Goal: Task Accomplishment & Management: Manage account settings

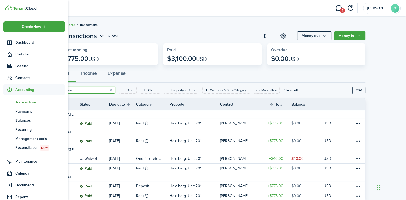
click at [27, 91] on span "Accounting" at bounding box center [40, 90] width 50 height 6
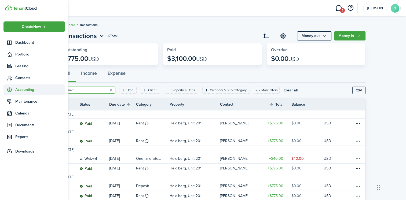
click at [27, 91] on span "Accounting" at bounding box center [40, 90] width 50 height 6
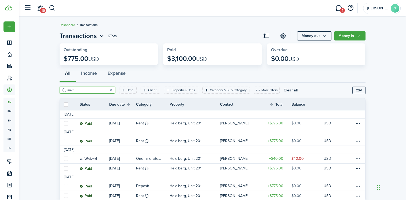
click at [79, 91] on input "matt" at bounding box center [89, 90] width 47 height 5
type input "m"
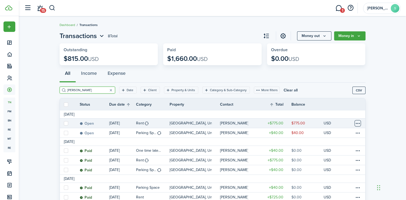
type input "[PERSON_NAME]"
click at [357, 122] on table-menu-btn-icon at bounding box center [357, 123] width 6 height 6
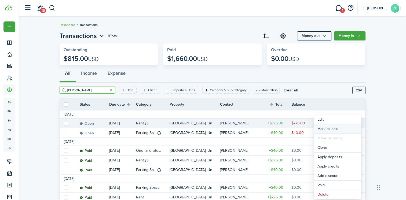
click at [329, 128] on link "Mark as paid" at bounding box center [337, 128] width 47 height 9
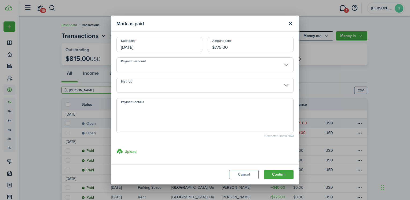
click at [185, 83] on input "Method" at bounding box center [204, 85] width 177 height 15
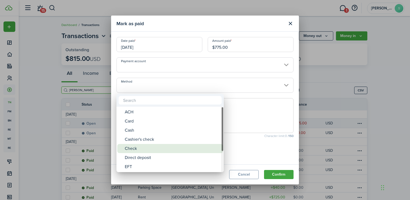
click at [135, 150] on div "Check" at bounding box center [172, 148] width 95 height 9
type input "Check"
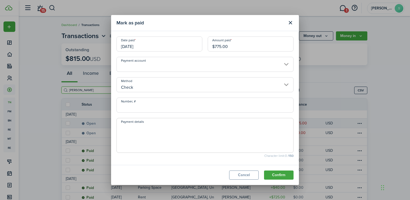
click at [140, 107] on input "Number, #" at bounding box center [204, 105] width 177 height 15
type input "3669"
click at [149, 135] on textarea "Payment details" at bounding box center [205, 137] width 176 height 26
click at [270, 176] on button "Confirm" at bounding box center [278, 175] width 29 height 9
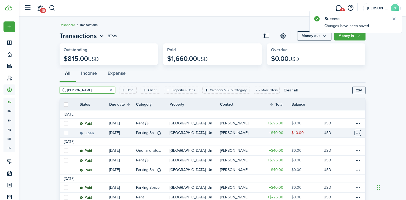
click at [355, 133] on table-menu-btn-icon at bounding box center [357, 133] width 6 height 6
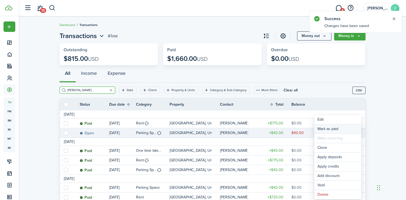
click at [331, 128] on link "Mark as paid" at bounding box center [337, 128] width 47 height 9
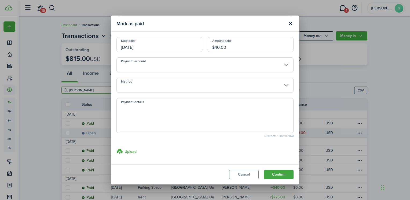
click at [153, 70] on input "Payment account" at bounding box center [204, 64] width 177 height 15
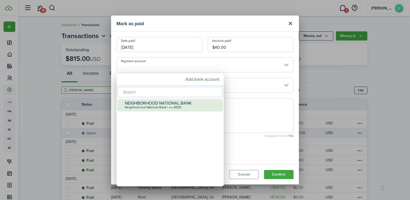
click at [138, 103] on div "NEIGHBORHOOD NATIONAL BANK" at bounding box center [172, 103] width 95 height 5
type input "•••• •••• •••• 8535"
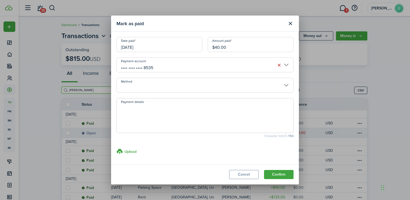
click at [143, 90] on input "Method" at bounding box center [204, 85] width 177 height 15
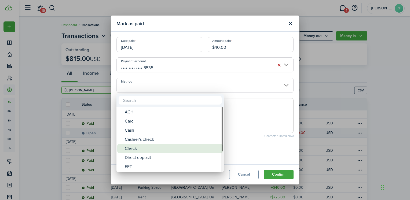
click at [137, 150] on div "Check" at bounding box center [172, 148] width 95 height 9
type input "Check"
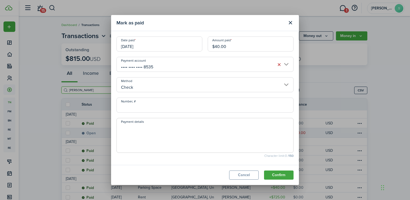
click at [132, 131] on textarea "Payment details" at bounding box center [205, 137] width 176 height 26
type textarea "3669"
click at [279, 177] on button "Confirm" at bounding box center [278, 175] width 29 height 9
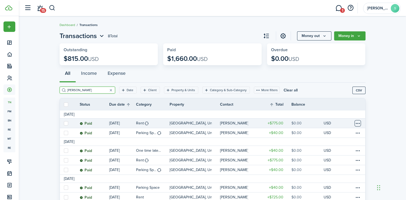
click at [360, 123] on table-menu-btn-icon at bounding box center [357, 123] width 6 height 6
click at [323, 128] on button "Edit" at bounding box center [337, 128] width 47 height 9
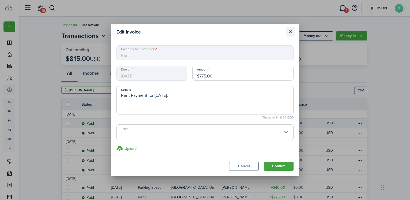
click at [292, 34] on button "Close modal" at bounding box center [290, 31] width 9 height 9
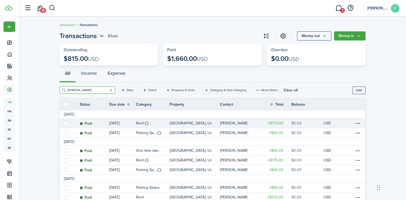
click at [88, 91] on input "[PERSON_NAME]" at bounding box center [89, 90] width 47 height 5
type input "j"
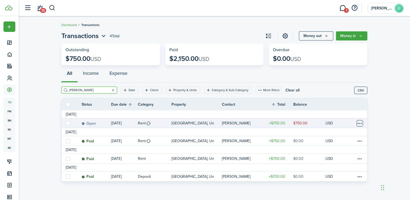
type input "[PERSON_NAME]"
click at [362, 122] on table-menu-btn-icon at bounding box center [359, 123] width 6 height 6
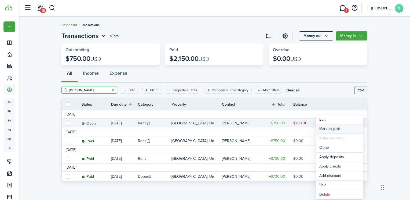
click at [331, 126] on link "Mark as paid" at bounding box center [339, 128] width 47 height 9
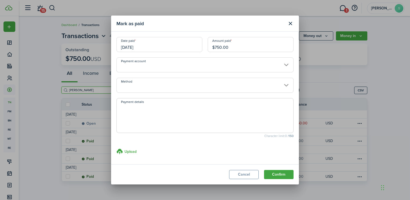
click at [279, 67] on input "Payment account" at bounding box center [204, 64] width 177 height 15
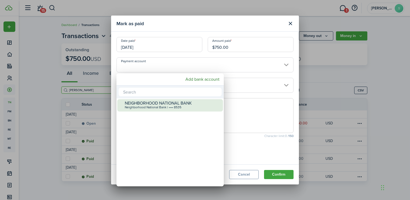
click at [176, 108] on div "Neighborhood National Bank | •••• 8535" at bounding box center [172, 108] width 95 height 4
type input "•••• •••• •••• 8535"
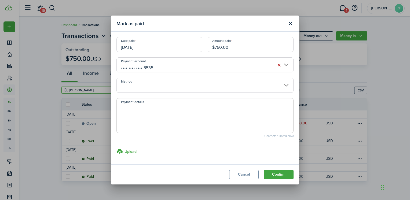
click at [158, 102] on span at bounding box center [204, 115] width 177 height 35
click at [195, 89] on input "Method" at bounding box center [204, 85] width 177 height 15
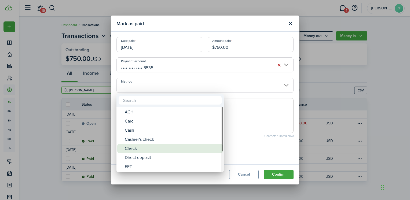
click at [146, 147] on div "Check" at bounding box center [172, 148] width 95 height 9
type input "Check"
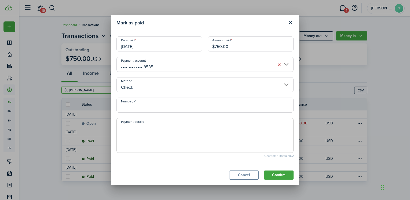
click at [155, 109] on input "Number, #" at bounding box center [204, 105] width 177 height 15
type input "3288"
click at [279, 173] on button "Confirm" at bounding box center [278, 175] width 29 height 9
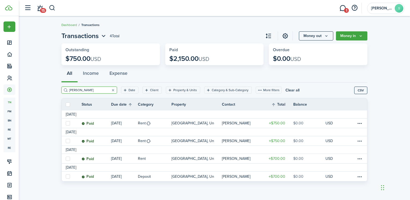
click at [85, 90] on input "[PERSON_NAME]" at bounding box center [91, 90] width 47 height 5
type input "d"
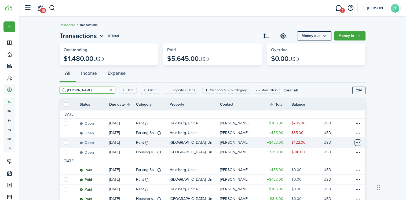
type input "[PERSON_NAME]"
click at [356, 143] on table-menu-btn-icon at bounding box center [357, 142] width 6 height 6
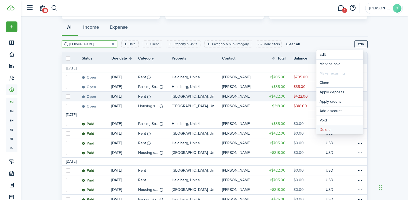
scroll to position [80, 0]
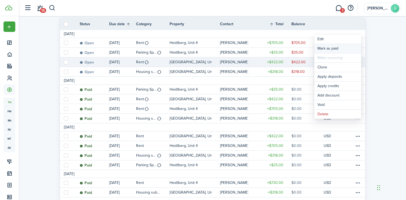
click at [322, 46] on link "Mark as paid" at bounding box center [337, 48] width 47 height 9
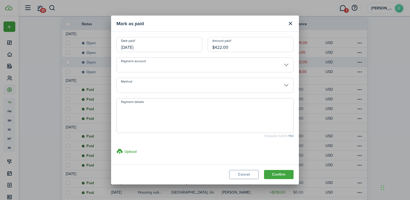
click at [125, 66] on input "Payment account" at bounding box center [204, 64] width 177 height 15
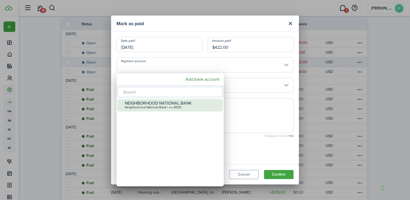
click at [135, 107] on div "Neighborhood National Bank | •••• 8535" at bounding box center [172, 108] width 95 height 4
type input "•••• •••• •••• 8535"
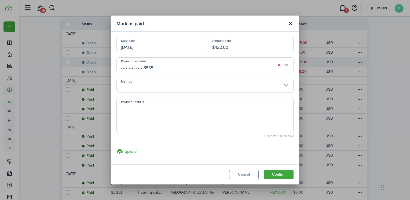
click at [146, 92] on input "Method" at bounding box center [204, 85] width 177 height 15
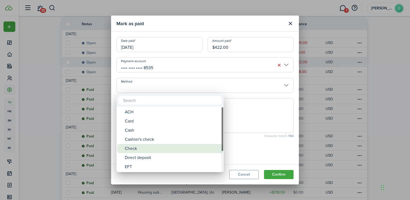
click at [126, 147] on div "Check" at bounding box center [172, 148] width 95 height 9
type input "Check"
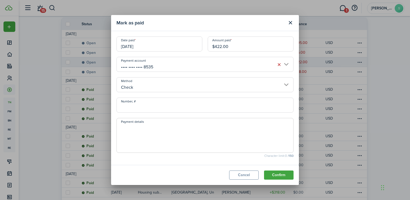
click at [141, 109] on input "Number, #" at bounding box center [204, 105] width 177 height 15
type input "3289"
click at [273, 175] on button "Confirm" at bounding box center [278, 175] width 29 height 9
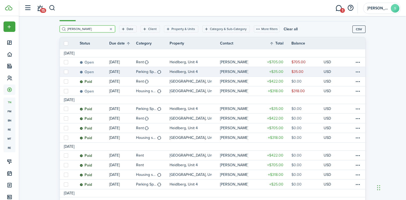
scroll to position [0, 0]
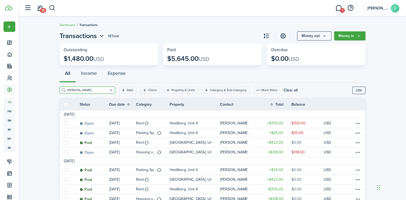
click at [76, 88] on input "[PERSON_NAME]" at bounding box center [89, 90] width 47 height 5
type input "m"
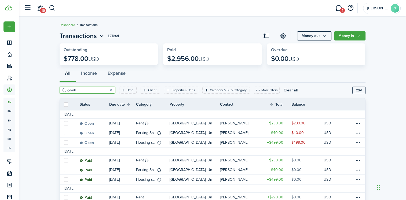
type input "goods"
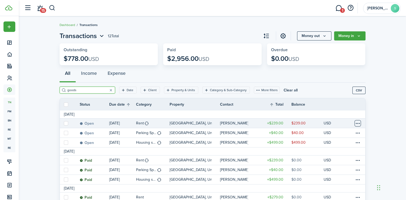
click at [357, 124] on table-menu-btn-icon at bounding box center [357, 123] width 6 height 6
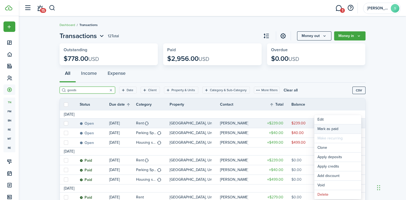
click at [331, 128] on link "Mark as paid" at bounding box center [337, 128] width 47 height 9
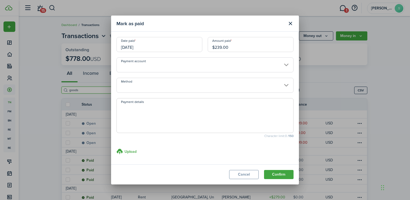
click at [137, 69] on input "Payment account" at bounding box center [204, 64] width 177 height 15
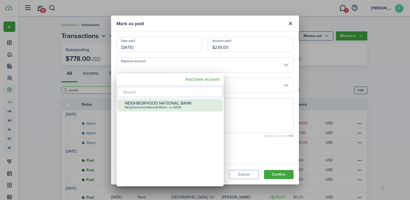
click at [131, 103] on div "NEIGHBORHOOD NATIONAL BANK" at bounding box center [172, 103] width 95 height 5
type input "•••• •••• •••• 8535"
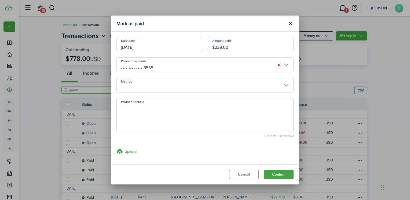
click at [139, 86] on input "Method" at bounding box center [204, 85] width 177 height 15
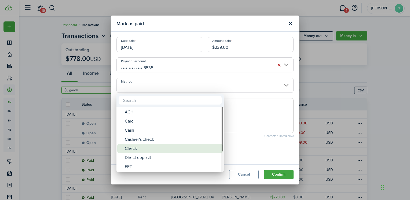
click at [137, 150] on div "Check" at bounding box center [172, 148] width 95 height 9
type input "Check"
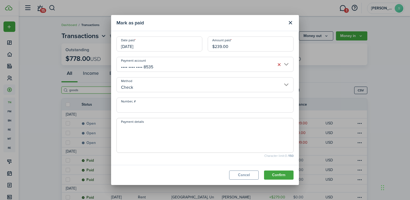
click at [139, 105] on input "Number, #" at bounding box center [204, 105] width 177 height 15
type input "1727"
click at [276, 177] on button "Confirm" at bounding box center [278, 175] width 29 height 9
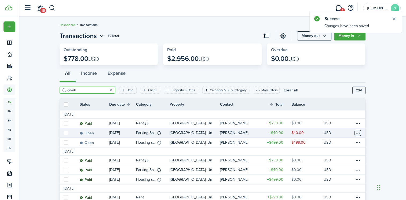
click at [358, 134] on table-menu-btn-icon at bounding box center [357, 133] width 6 height 6
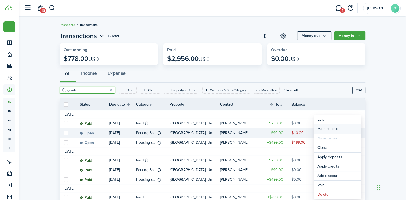
click at [321, 127] on link "Mark as paid" at bounding box center [337, 128] width 47 height 9
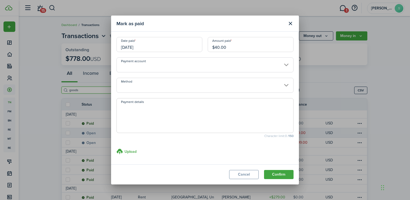
click at [150, 63] on input "Payment account" at bounding box center [204, 64] width 177 height 15
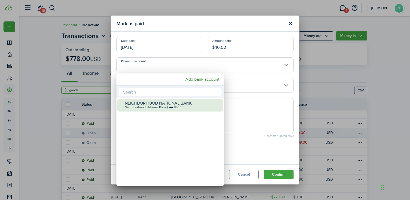
click at [138, 104] on div "NEIGHBORHOOD NATIONAL BANK" at bounding box center [172, 103] width 95 height 5
type input "•••• •••• •••• 8535"
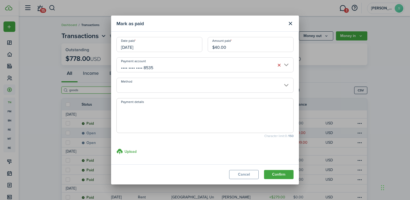
click at [144, 85] on input "Method" at bounding box center [204, 85] width 177 height 15
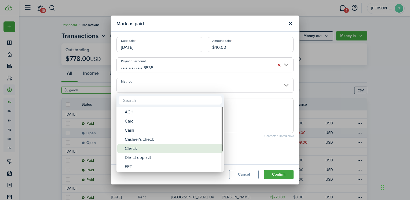
click at [131, 146] on div "Check" at bounding box center [172, 148] width 95 height 9
type input "Check"
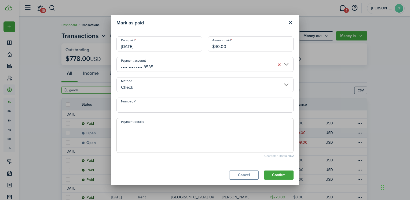
click at [130, 109] on input "Number, #" at bounding box center [204, 105] width 177 height 15
type input "1727"
click at [284, 178] on button "Confirm" at bounding box center [278, 175] width 29 height 9
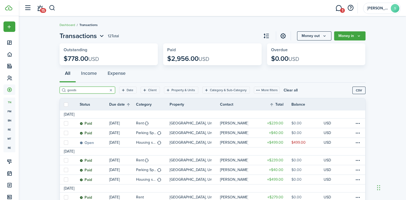
click at [76, 88] on input "goods" at bounding box center [89, 90] width 47 height 5
type input "g"
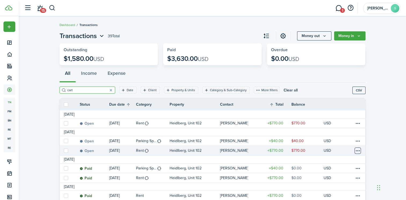
type input "cart"
click at [355, 148] on table-menu-btn-icon at bounding box center [357, 150] width 6 height 6
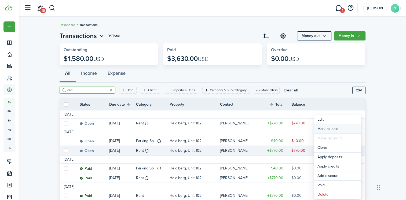
click at [321, 128] on link "Mark as paid" at bounding box center [337, 128] width 47 height 9
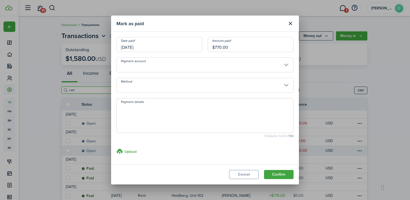
click at [181, 68] on input "Payment account" at bounding box center [204, 64] width 177 height 15
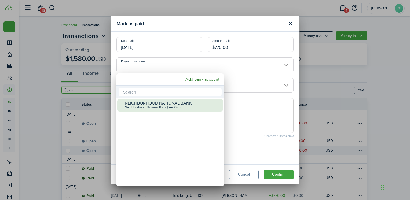
click at [164, 106] on div "Neighborhood National Bank | •••• 8535" at bounding box center [172, 108] width 95 height 4
type input "•••• •••• •••• 8535"
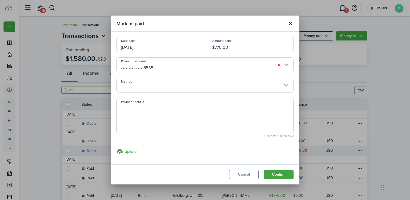
click at [166, 91] on input "Method" at bounding box center [204, 85] width 177 height 15
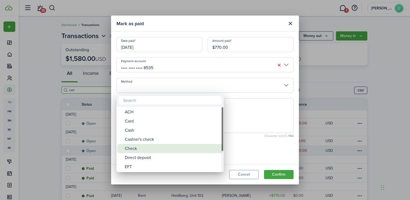
click at [130, 149] on div "Check" at bounding box center [172, 148] width 95 height 9
type input "Check"
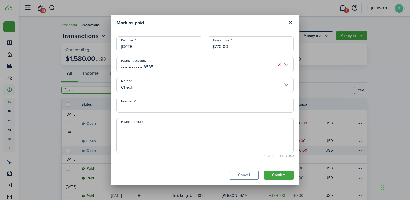
click at [139, 106] on input "Number, #" at bounding box center [204, 105] width 177 height 15
type input "995009"
click at [279, 175] on button "Confirm" at bounding box center [278, 175] width 29 height 9
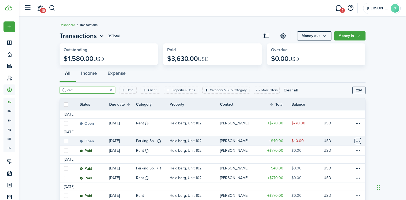
click at [355, 141] on table-menu-btn-icon at bounding box center [357, 141] width 6 height 6
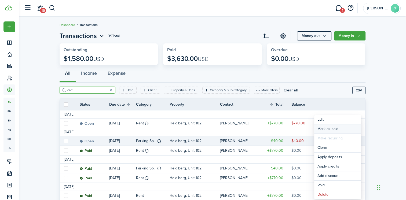
click at [317, 128] on link "Mark as paid" at bounding box center [337, 128] width 47 height 9
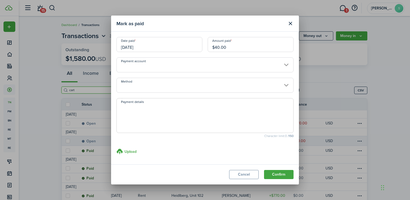
click at [171, 68] on input "Payment account" at bounding box center [204, 64] width 177 height 15
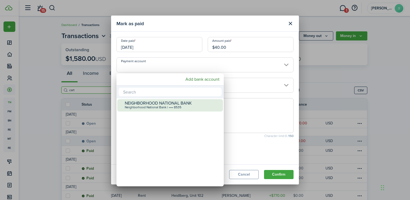
click at [153, 101] on div "NEIGHBORHOOD NATIONAL BANK" at bounding box center [172, 103] width 95 height 5
type input "•••• •••• •••• 8535"
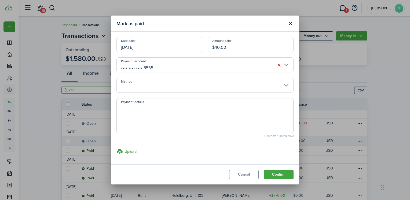
click at [153, 89] on input "Method" at bounding box center [204, 85] width 177 height 15
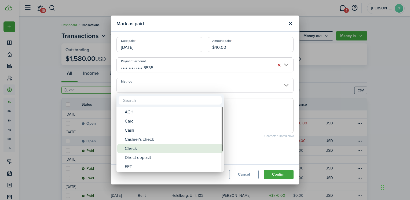
click at [134, 147] on div "Check" at bounding box center [172, 148] width 95 height 9
type input "Check"
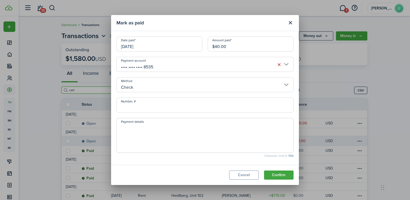
click at [132, 110] on input "Number, #" at bounding box center [204, 105] width 177 height 15
type input "995009"
click at [282, 175] on button "Confirm" at bounding box center [278, 175] width 29 height 9
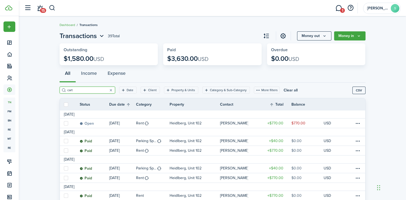
click at [86, 89] on input "cart" at bounding box center [89, 90] width 47 height 5
type input "c"
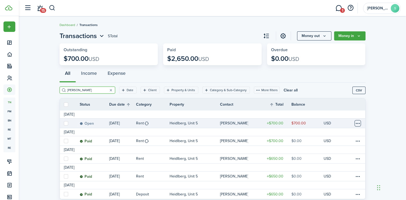
type input "[PERSON_NAME]"
click at [356, 123] on table-menu-btn-icon at bounding box center [357, 123] width 6 height 6
click at [324, 130] on link "Mark as paid" at bounding box center [337, 128] width 47 height 9
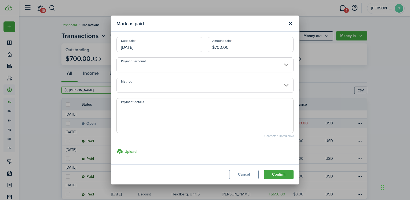
click at [131, 65] on input "Payment account" at bounding box center [204, 64] width 177 height 15
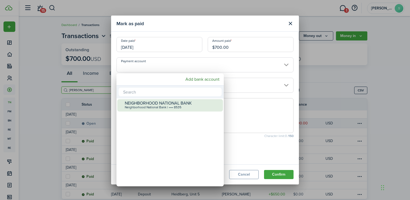
click at [138, 101] on div "NEIGHBORHOOD NATIONAL BANK" at bounding box center [172, 103] width 95 height 5
type input "•••• •••• •••• 8535"
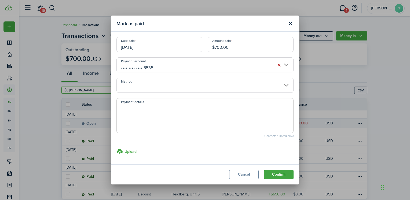
click at [138, 90] on input "Method" at bounding box center [204, 85] width 177 height 15
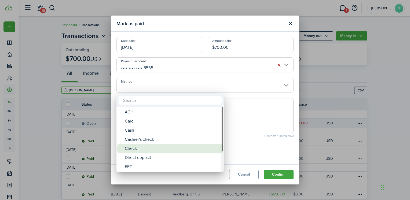
click at [135, 150] on div "Check" at bounding box center [172, 148] width 95 height 9
type input "Check"
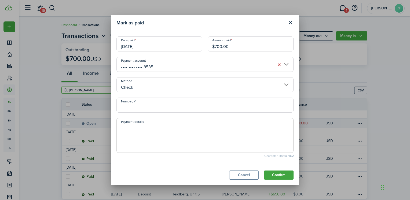
click at [138, 109] on input "Number, #" at bounding box center [204, 105] width 177 height 15
type input "2929"
click at [147, 130] on textarea "Payment details" at bounding box center [205, 137] width 176 height 26
click at [278, 175] on button "Confirm" at bounding box center [278, 175] width 29 height 9
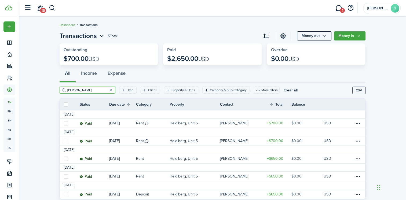
scroll to position [16, 0]
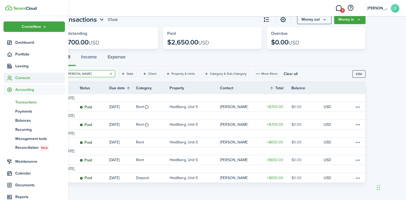
click at [23, 78] on span "Contacts" at bounding box center [40, 78] width 50 height 6
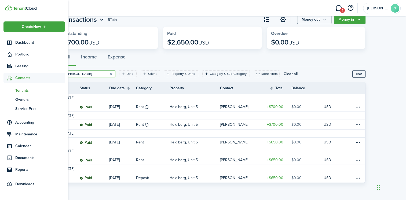
click at [24, 89] on span "Tenants" at bounding box center [40, 91] width 50 height 6
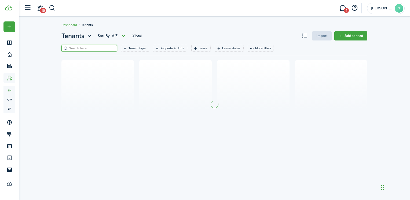
click at [75, 50] on input "search" at bounding box center [91, 48] width 47 height 5
click at [81, 69] on section at bounding box center [214, 104] width 306 height 88
drag, startPoint x: 85, startPoint y: 47, endPoint x: 60, endPoint y: 42, distance: 25.3
click at [63, 42] on div "Tenants Sort by A-Z 0 Total Import Add tenant fatima Tenant type Property & Uni…" at bounding box center [214, 89] width 311 height 117
type input "f"
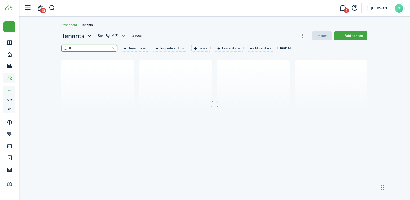
type input "f"
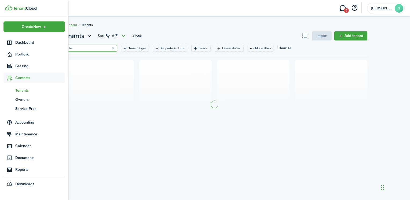
click at [23, 90] on span "Tenants" at bounding box center [40, 91] width 50 height 6
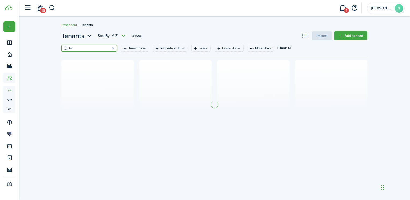
click at [84, 47] on input "fat" at bounding box center [91, 48] width 47 height 5
type input "f"
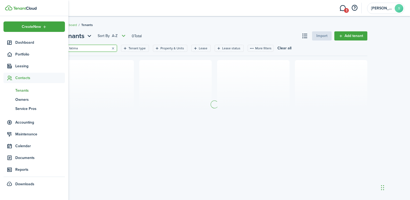
click at [24, 90] on span "Tenants" at bounding box center [40, 91] width 50 height 6
drag, startPoint x: 27, startPoint y: 77, endPoint x: 26, endPoint y: 82, distance: 4.9
click at [27, 77] on span "Contacts" at bounding box center [40, 78] width 50 height 6
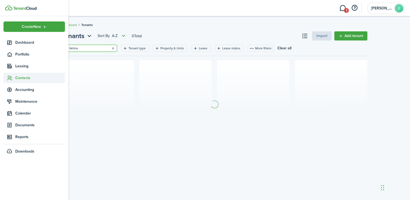
click at [23, 78] on span "Contacts" at bounding box center [40, 78] width 50 height 6
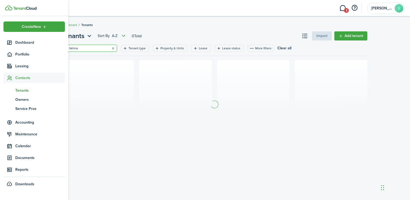
click at [22, 92] on span "Tenants" at bounding box center [40, 91] width 50 height 6
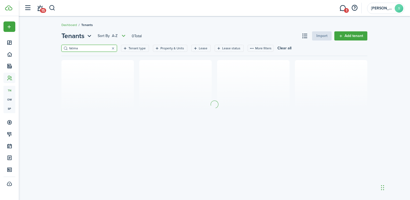
click at [89, 48] on input "fatima" at bounding box center [91, 48] width 47 height 5
type input "f"
type input "d"
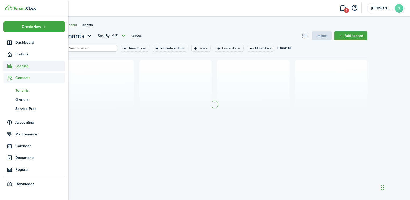
click at [22, 67] on span "Leasing" at bounding box center [40, 66] width 50 height 6
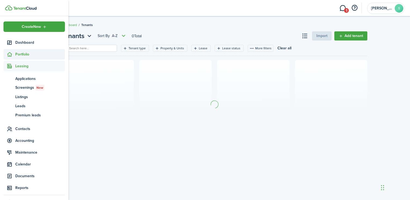
click at [21, 55] on span "Portfolio" at bounding box center [40, 54] width 50 height 6
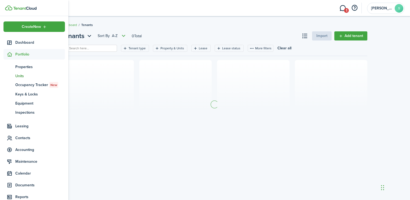
click at [21, 77] on span "Units" at bounding box center [40, 76] width 50 height 6
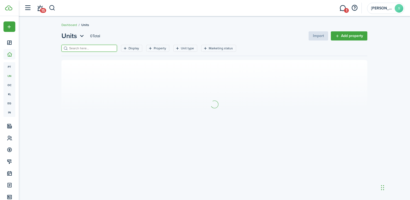
click at [82, 49] on input "search" at bounding box center [91, 48] width 47 height 5
click at [157, 46] on filter-tag-label "Property" at bounding box center [160, 48] width 12 height 5
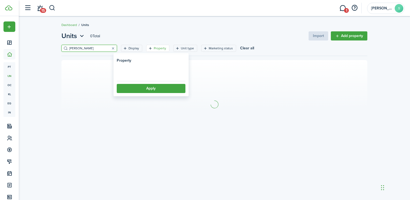
click at [129, 75] on loading-skeleton at bounding box center [151, 72] width 69 height 12
click at [80, 49] on input "[PERSON_NAME]" at bounding box center [91, 48] width 47 height 5
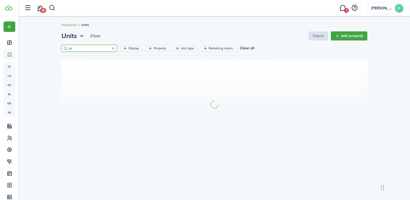
type input "j"
click at [154, 46] on filter-tag-label "Property" at bounding box center [160, 48] width 12 height 5
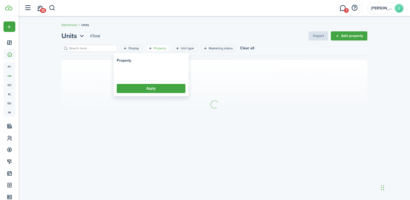
click at [132, 68] on loading-skeleton at bounding box center [151, 72] width 69 height 12
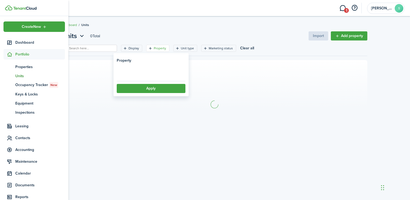
click at [23, 54] on span "Portfolio" at bounding box center [40, 54] width 50 height 6
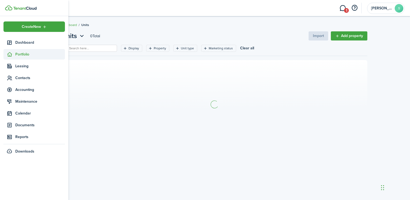
click at [27, 53] on span "Portfolio" at bounding box center [40, 54] width 50 height 6
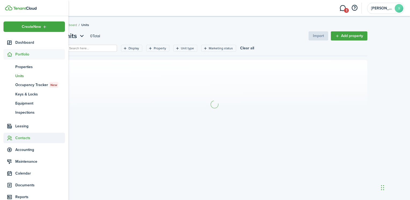
click at [14, 138] on sidebar-link-icon at bounding box center [9, 138] width 12 height 6
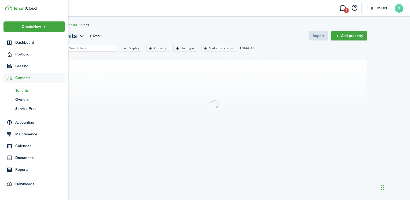
click at [17, 89] on span "Tenants" at bounding box center [40, 91] width 50 height 6
